Goal: Task Accomplishment & Management: Manage account settings

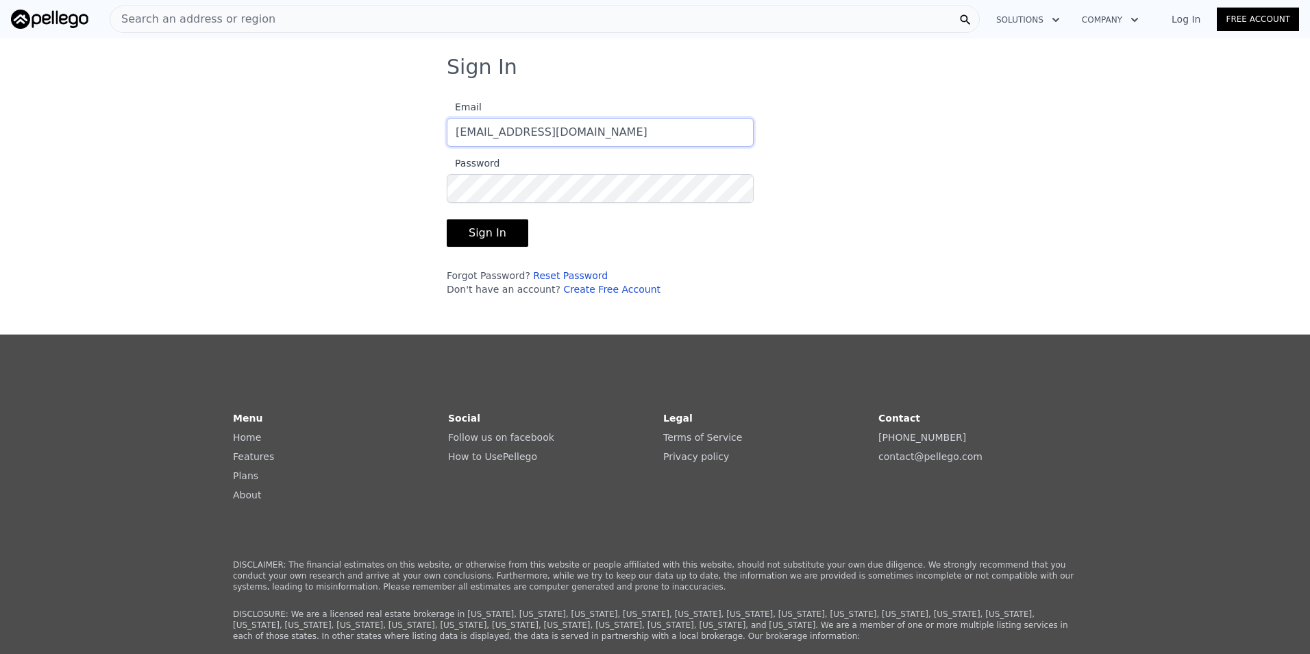
type input "[EMAIL_ADDRESS][DOMAIN_NAME]"
click at [447, 219] on button "Sign In" at bounding box center [488, 232] width 82 height 27
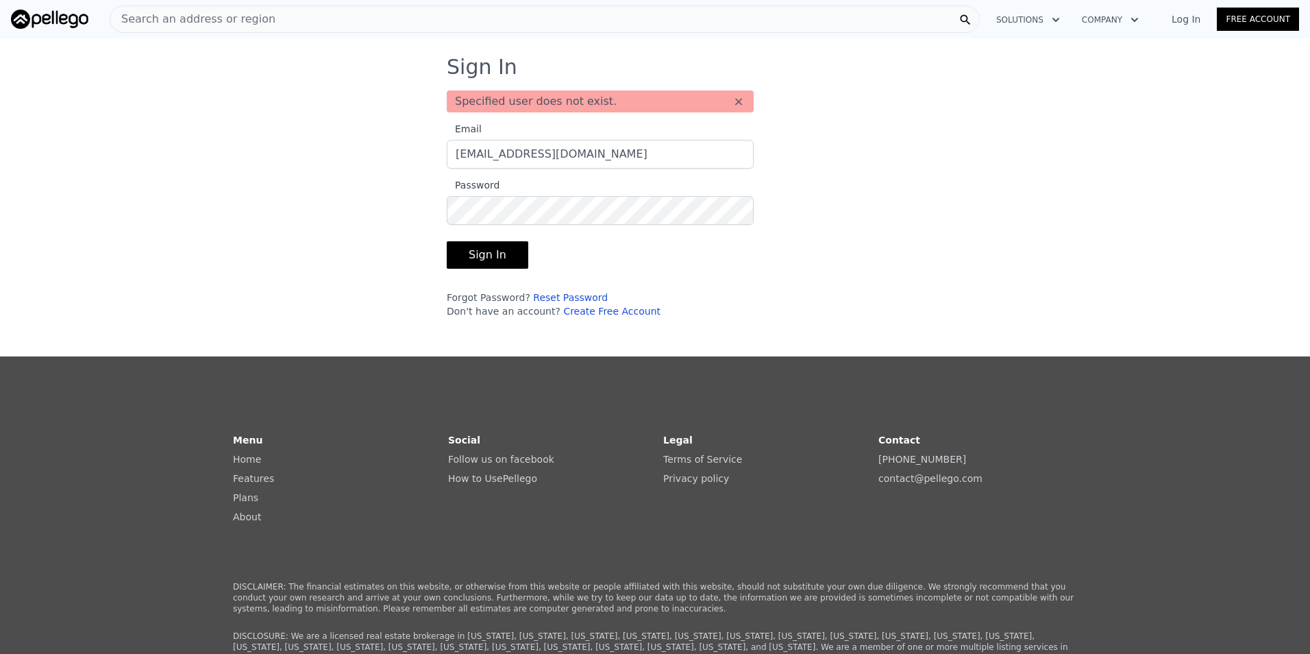
click at [542, 297] on link "Reset Password" at bounding box center [570, 297] width 75 height 11
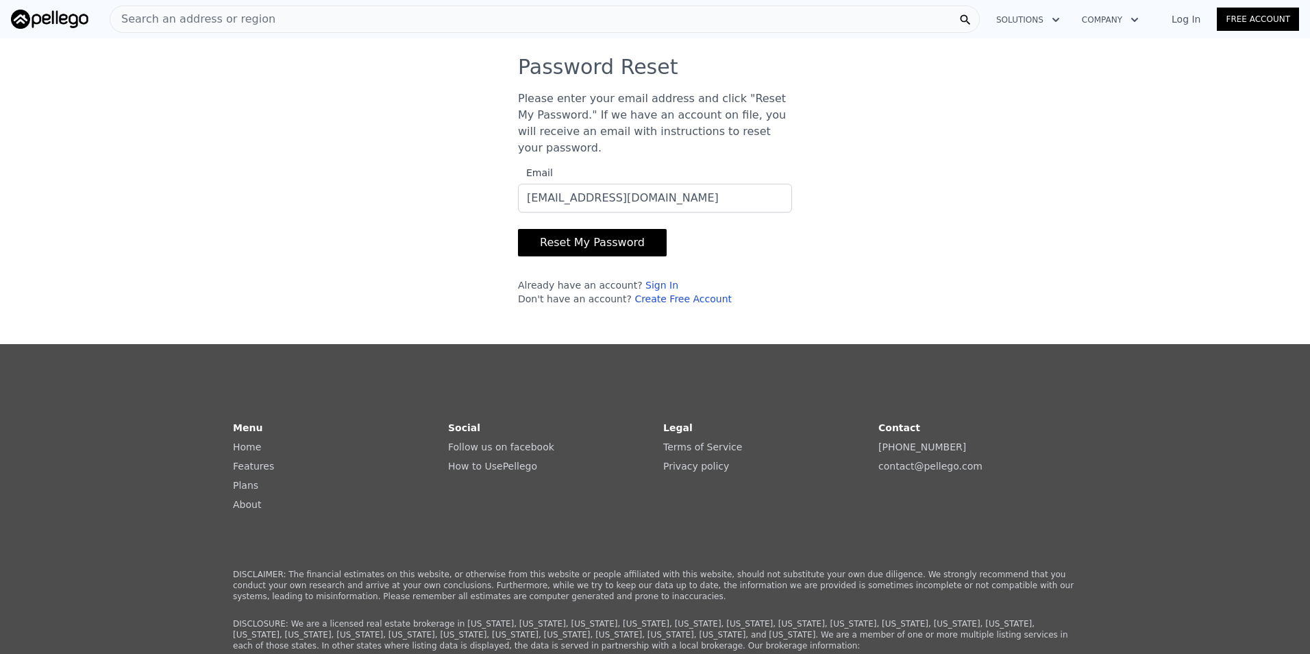
click at [518, 229] on button "Reset My Password" at bounding box center [592, 242] width 149 height 27
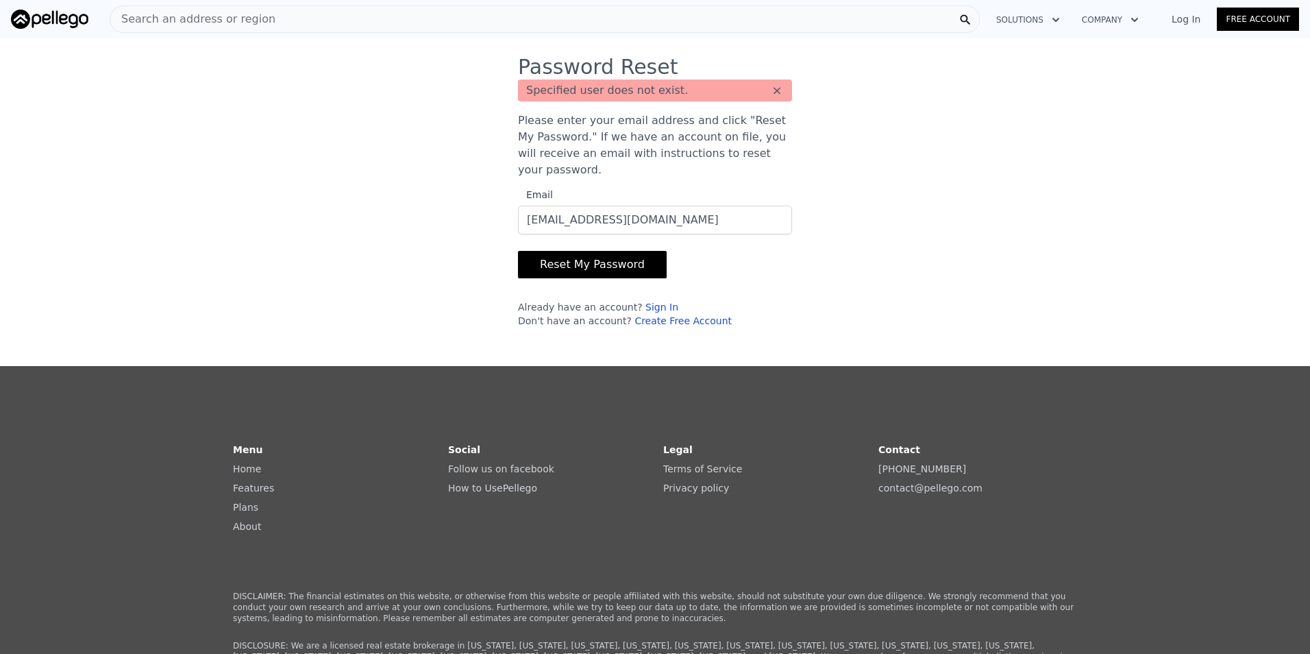
click at [870, 209] on div "Password Reset Specified user does not exist. × Please enter your email address…" at bounding box center [655, 197] width 1310 height 284
drag, startPoint x: 678, startPoint y: 207, endPoint x: 0, endPoint y: 180, distance: 678.1
click at [0, 188] on html "Open main menu Search an address or region Solutions Company Log In Free Accoun…" at bounding box center [655, 327] width 1310 height 654
type input "[PERSON_NAME]"
click at [164, 211] on div "Password Reset Specified user does not exist. × Please enter your email address…" at bounding box center [655, 197] width 1310 height 284
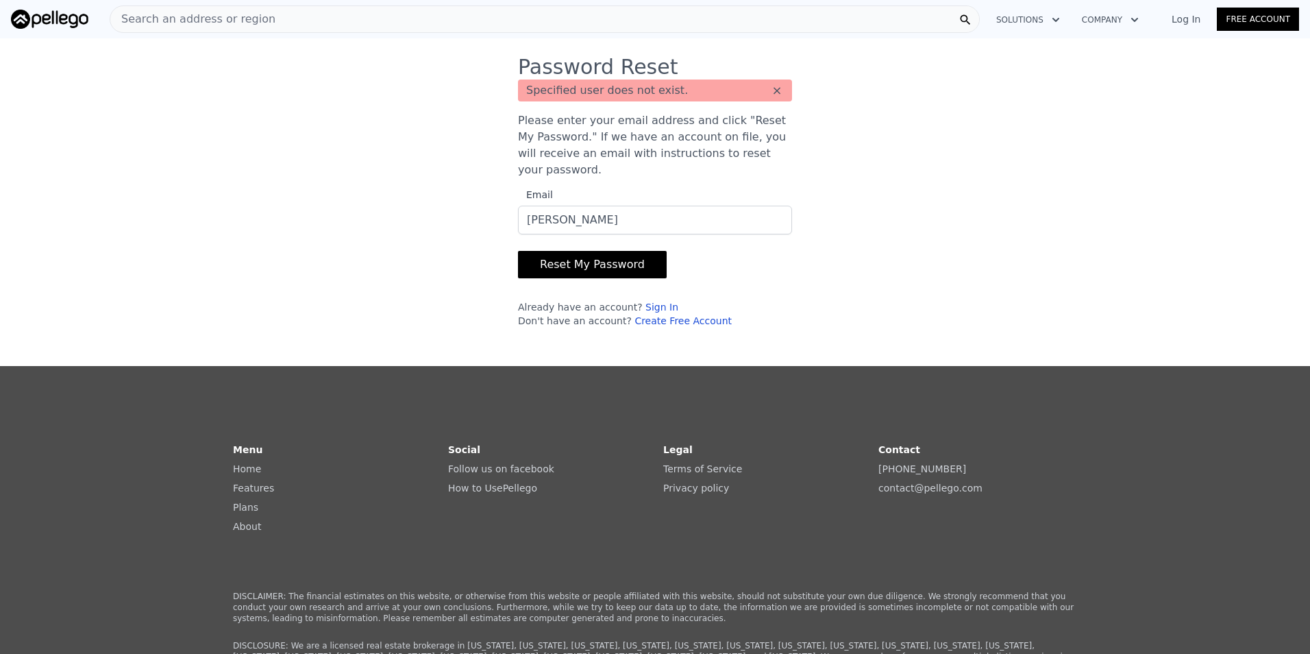
click at [645, 301] on link "Sign In" at bounding box center [661, 306] width 33 height 11
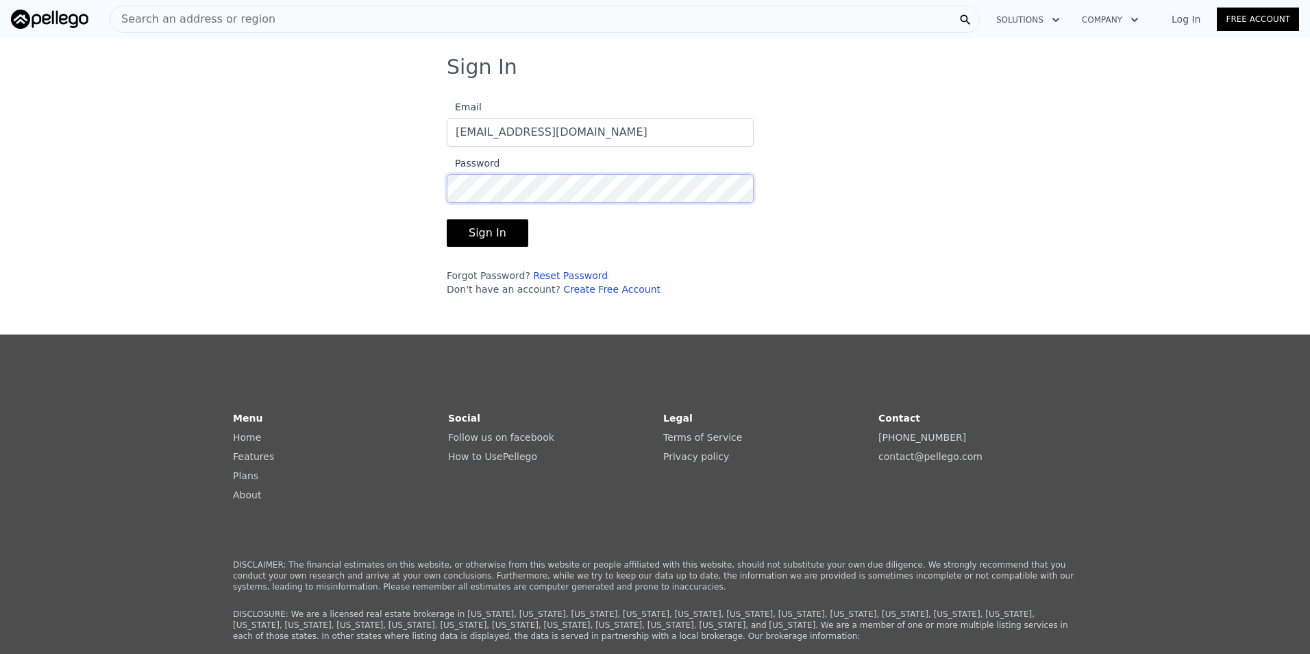
click at [447, 219] on button "Sign In" at bounding box center [488, 232] width 82 height 27
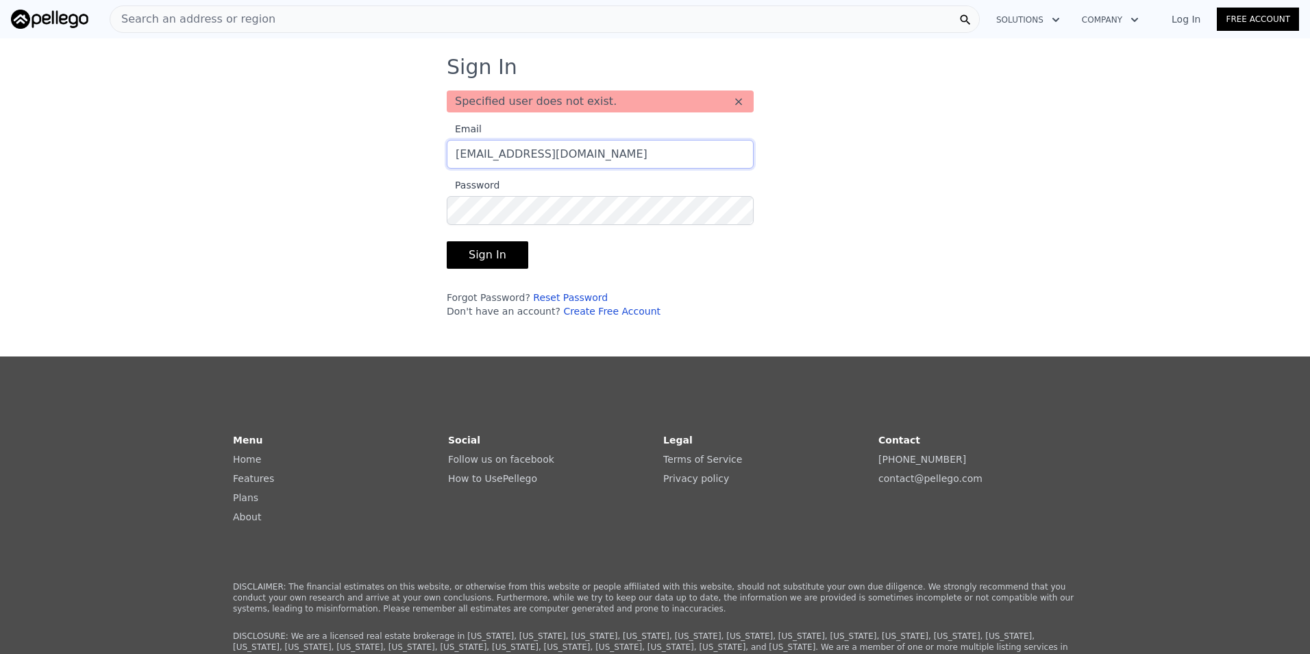
click at [518, 154] on input "[EMAIL_ADDRESS][DOMAIN_NAME]" at bounding box center [600, 154] width 307 height 29
type input "[EMAIL_ADDRESS][DOMAIN_NAME]"
click at [488, 265] on button "Sign In" at bounding box center [488, 254] width 82 height 27
click at [562, 297] on link "Reset Password" at bounding box center [570, 297] width 75 height 11
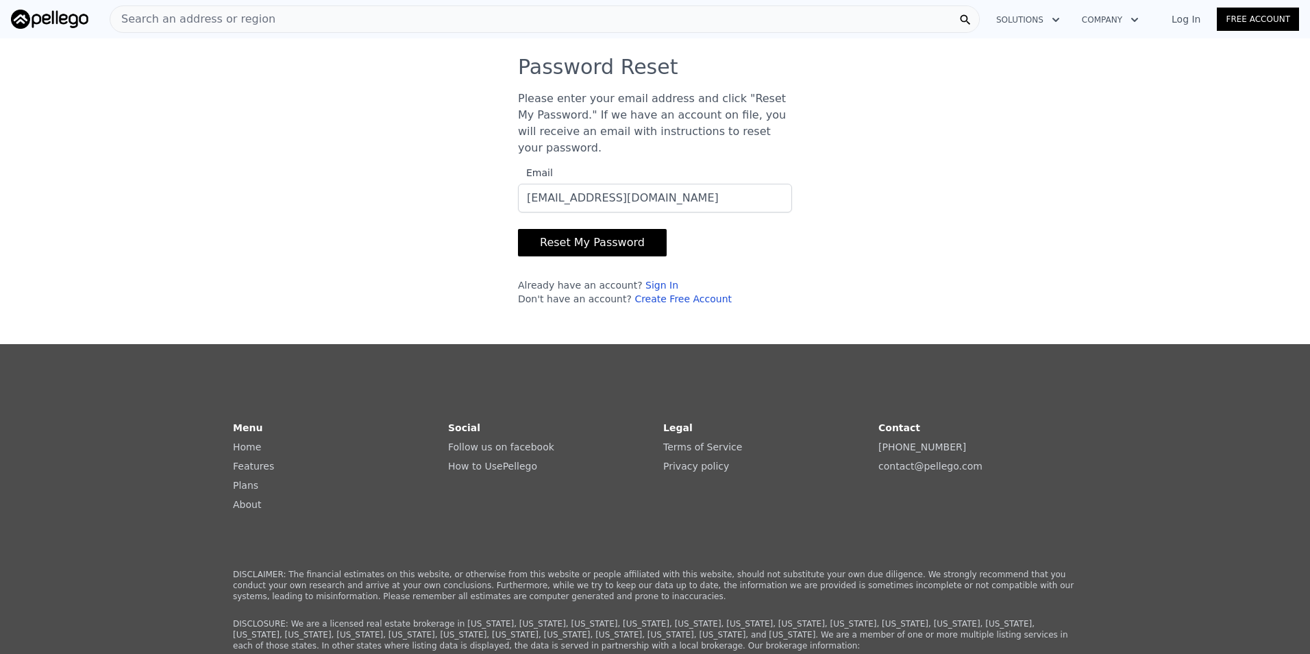
type input "[EMAIL_ADDRESS][DOMAIN_NAME]"
click at [843, 235] on div "Password Reset Please enter your email address and click "Reset My Password." I…" at bounding box center [655, 186] width 1310 height 262
click at [620, 229] on button "Reset My Password" at bounding box center [592, 242] width 149 height 27
